Goal: Task Accomplishment & Management: Manage account settings

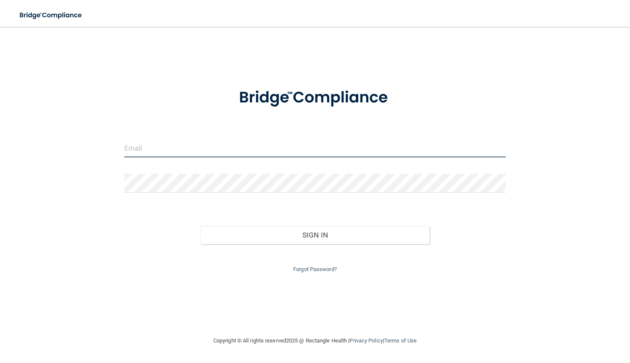
click at [152, 145] on input "email" at bounding box center [315, 148] width 382 height 19
type input "[EMAIL_ADDRESS][DOMAIN_NAME]"
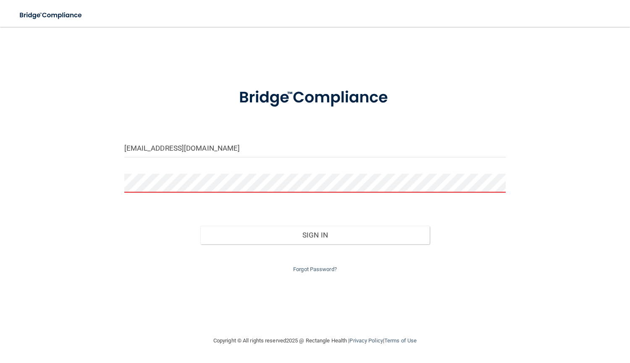
click at [315, 265] on div "Forgot Password?" at bounding box center [315, 259] width 394 height 30
click at [315, 268] on link "Forgot Password?" at bounding box center [315, 269] width 44 height 6
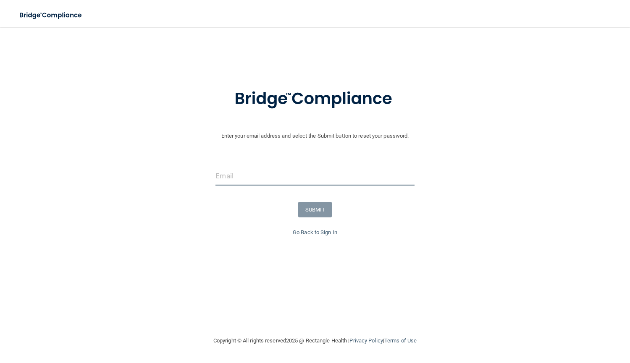
click at [278, 181] on input "email" at bounding box center [314, 176] width 199 height 19
type input "[EMAIL_ADDRESS][DOMAIN_NAME]"
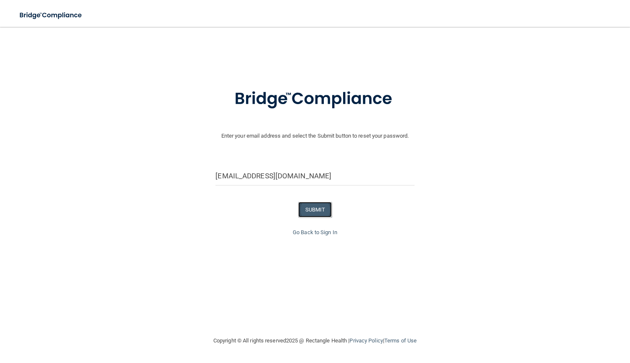
click at [315, 207] on button "SUBMIT" at bounding box center [315, 210] width 34 height 16
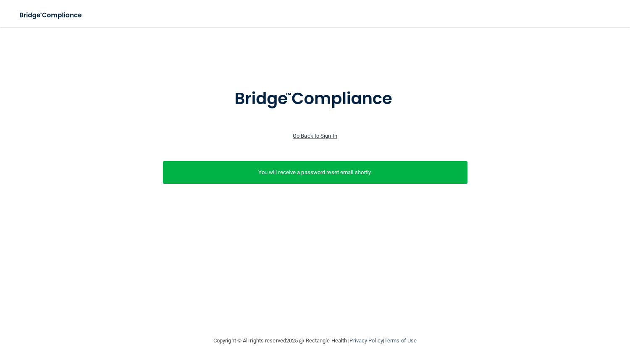
click at [307, 134] on link "Go Back to Sign In" at bounding box center [315, 136] width 45 height 6
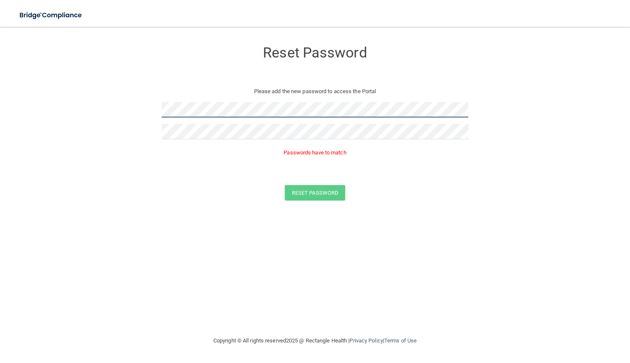
click at [131, 103] on form "Reset Password Please add the new password to access the Portal Passwords have …" at bounding box center [315, 123] width 596 height 176
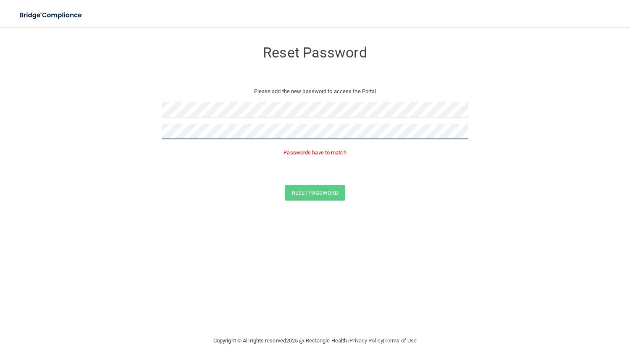
click at [101, 114] on form "Reset Password Please add the new password to access the Portal Passwords have …" at bounding box center [315, 123] width 596 height 176
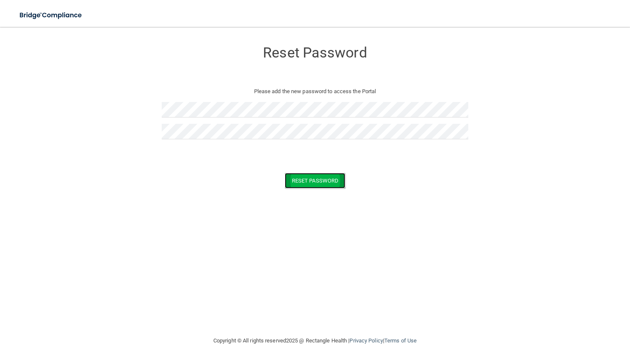
click at [301, 176] on button "Reset Password" at bounding box center [315, 181] width 60 height 16
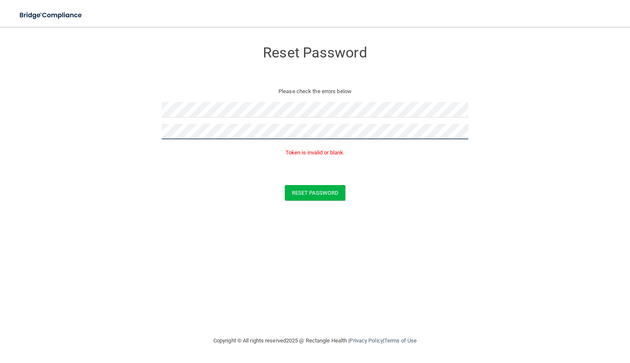
click at [126, 123] on form "Reset Password Please check the errors below Token is invalid or blank. Reset P…" at bounding box center [315, 123] width 596 height 176
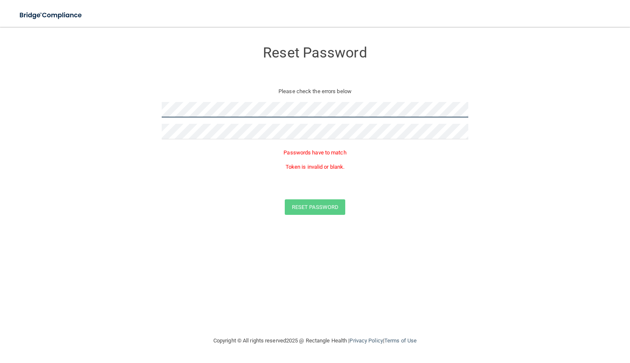
click at [111, 100] on form "Reset Password Please check the errors below Passwords have to match Token is i…" at bounding box center [315, 130] width 596 height 190
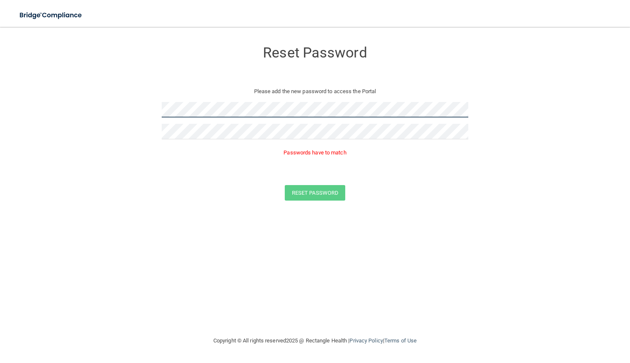
click at [142, 108] on form "Reset Password Please add the new password to access the Portal Passwords have …" at bounding box center [315, 123] width 596 height 176
click at [231, 169] on form "Reset Password Please add the new password to access the Portal Passwords have …" at bounding box center [315, 123] width 596 height 176
click at [133, 107] on form "Reset Password Please add the new password to access the Portal Passwords have …" at bounding box center [315, 123] width 596 height 176
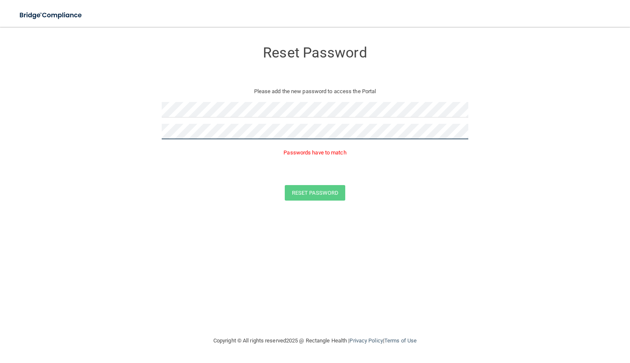
click at [118, 129] on form "Reset Password Please add the new password to access the Portal Passwords have …" at bounding box center [315, 123] width 596 height 176
click at [134, 179] on form "Reset Password Please add the new password to access the Portal Passwords have …" at bounding box center [315, 123] width 596 height 176
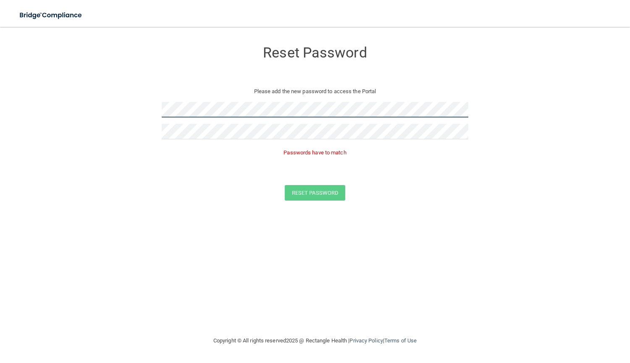
click at [145, 110] on form "Reset Password Please add the new password to access the Portal Passwords have …" at bounding box center [315, 123] width 596 height 176
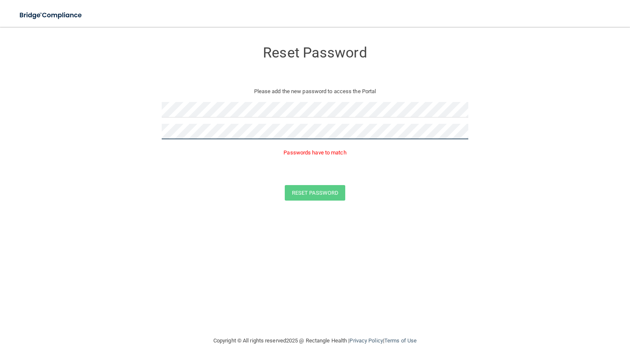
click at [115, 123] on form "Reset Password Please add the new password to access the Portal Passwords have …" at bounding box center [315, 123] width 596 height 176
click at [214, 173] on form "Reset Password Please add the new password to access the Portal Passwords have …" at bounding box center [315, 123] width 596 height 176
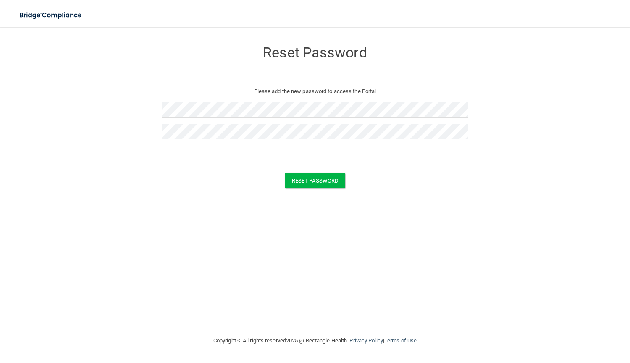
click at [208, 170] on form "Reset Password Please add the new password to access the Portal Reset Password …" at bounding box center [315, 116] width 596 height 163
click at [292, 180] on button "Reset Password" at bounding box center [315, 181] width 60 height 16
